Goal: Navigation & Orientation: Find specific page/section

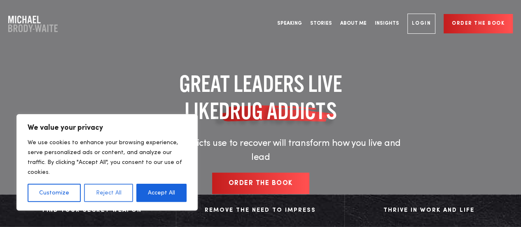
click at [114, 191] on button "Reject All" at bounding box center [108, 193] width 49 height 18
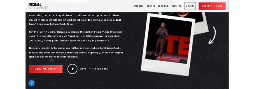
scroll to position [371, 0]
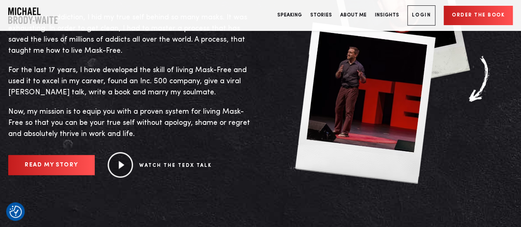
click at [190, 156] on div "Watch the TEDX Talk" at bounding box center [153, 165] width 117 height 26
click at [181, 163] on link "Watch the TEDX Talk" at bounding box center [175, 165] width 73 height 5
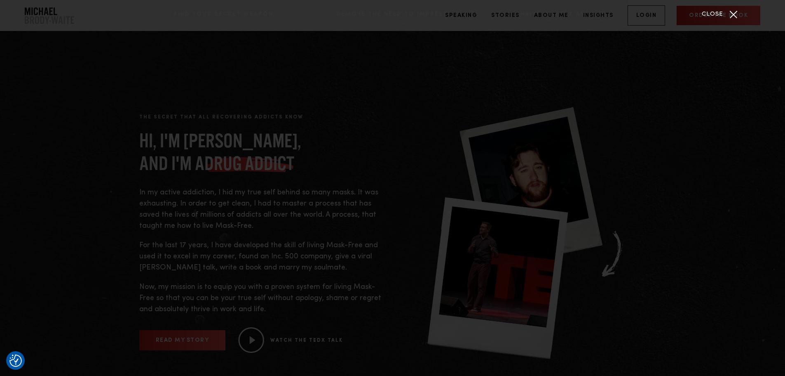
scroll to position [331, 0]
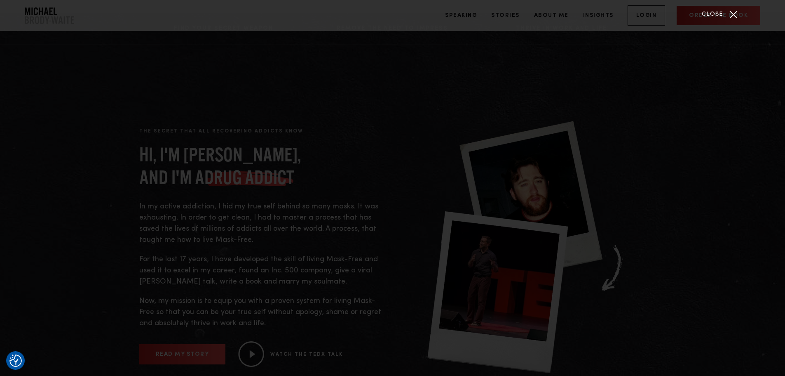
click at [521, 14] on div "Close" at bounding box center [733, 14] width 21 height 21
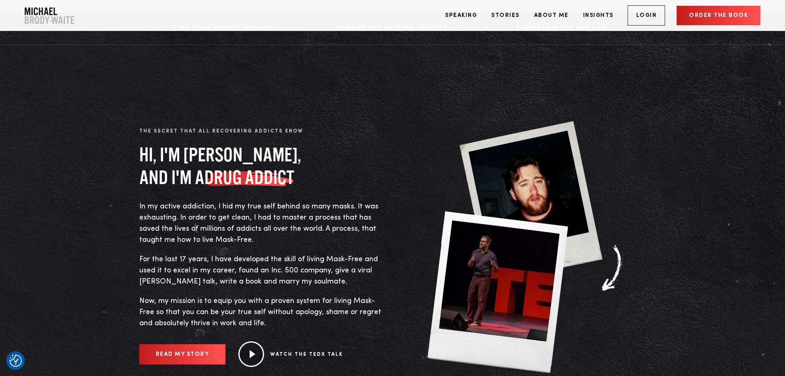
click at [521, 17] on link "Order the book" at bounding box center [719, 15] width 84 height 19
click at [521, 40] on div "Thrive in Work and Life" at bounding box center [561, 28] width 169 height 33
click at [42, 23] on img "Company Logo" at bounding box center [49, 15] width 49 height 16
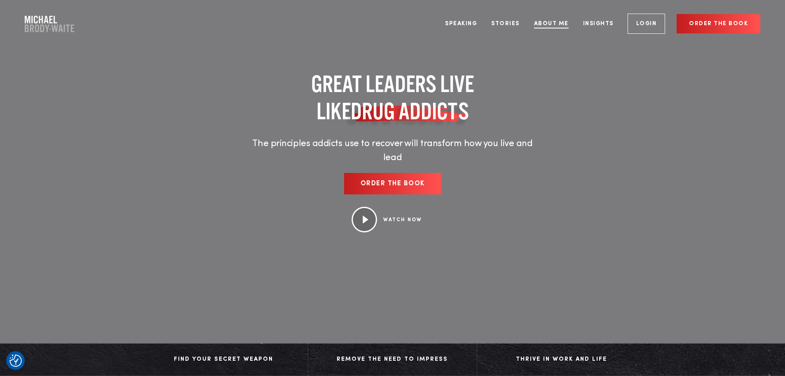
click at [564, 24] on link "About Me" at bounding box center [551, 23] width 47 height 31
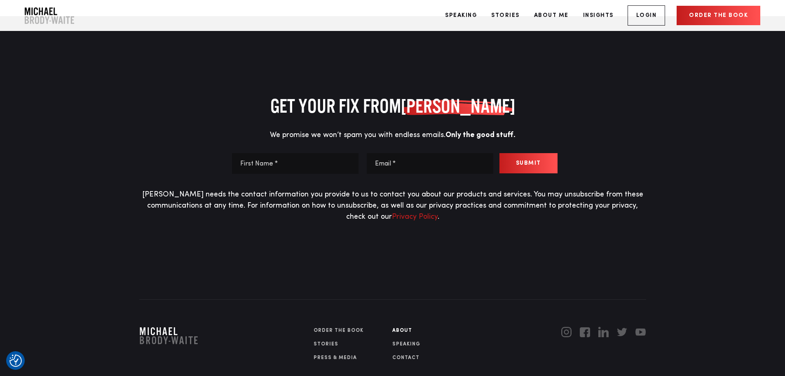
scroll to position [4219, 0]
